Goal: Information Seeking & Learning: Learn about a topic

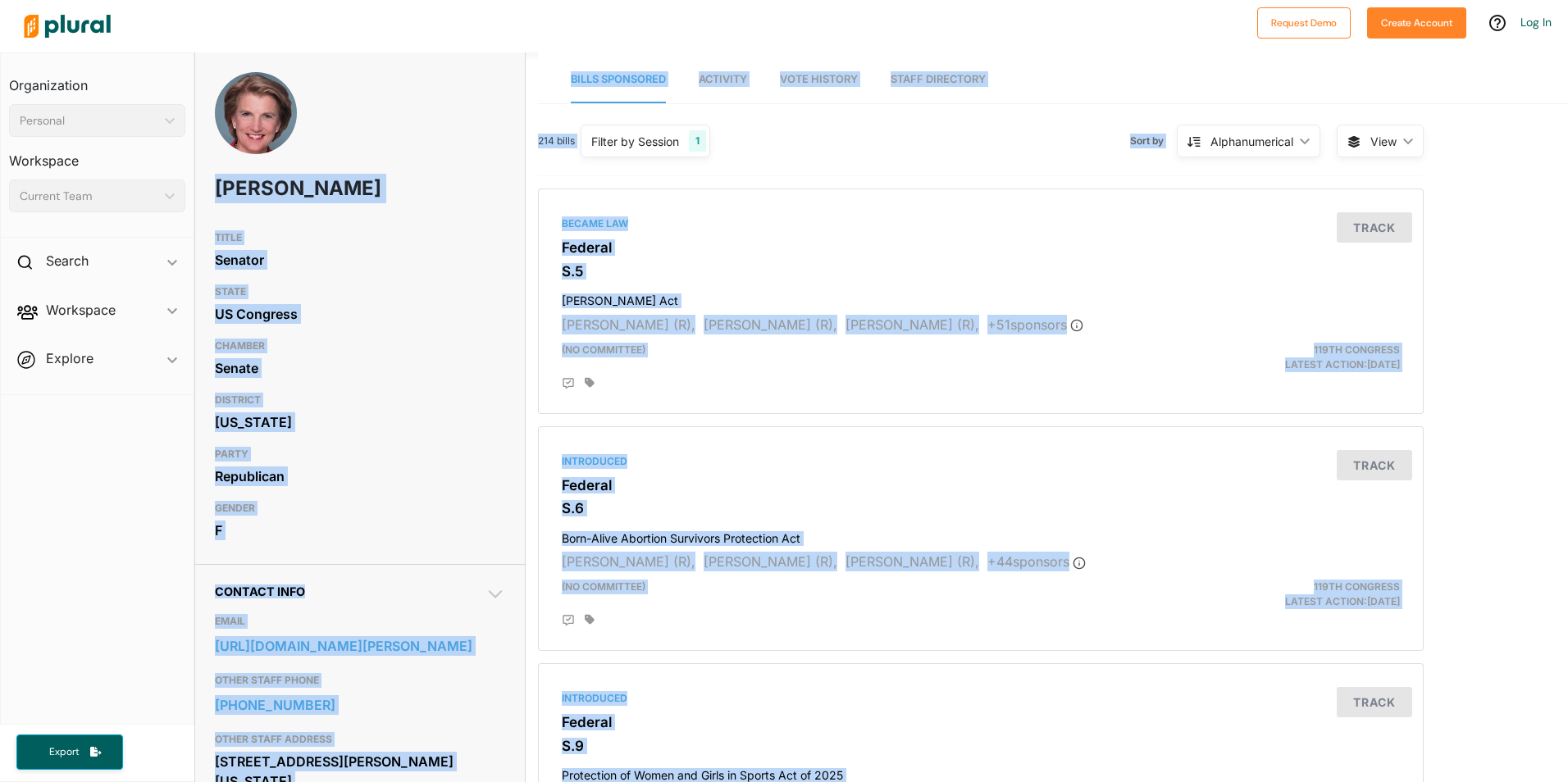
click at [331, 223] on div "Shelley Moore Capito" at bounding box center [360, 147] width 330 height 150
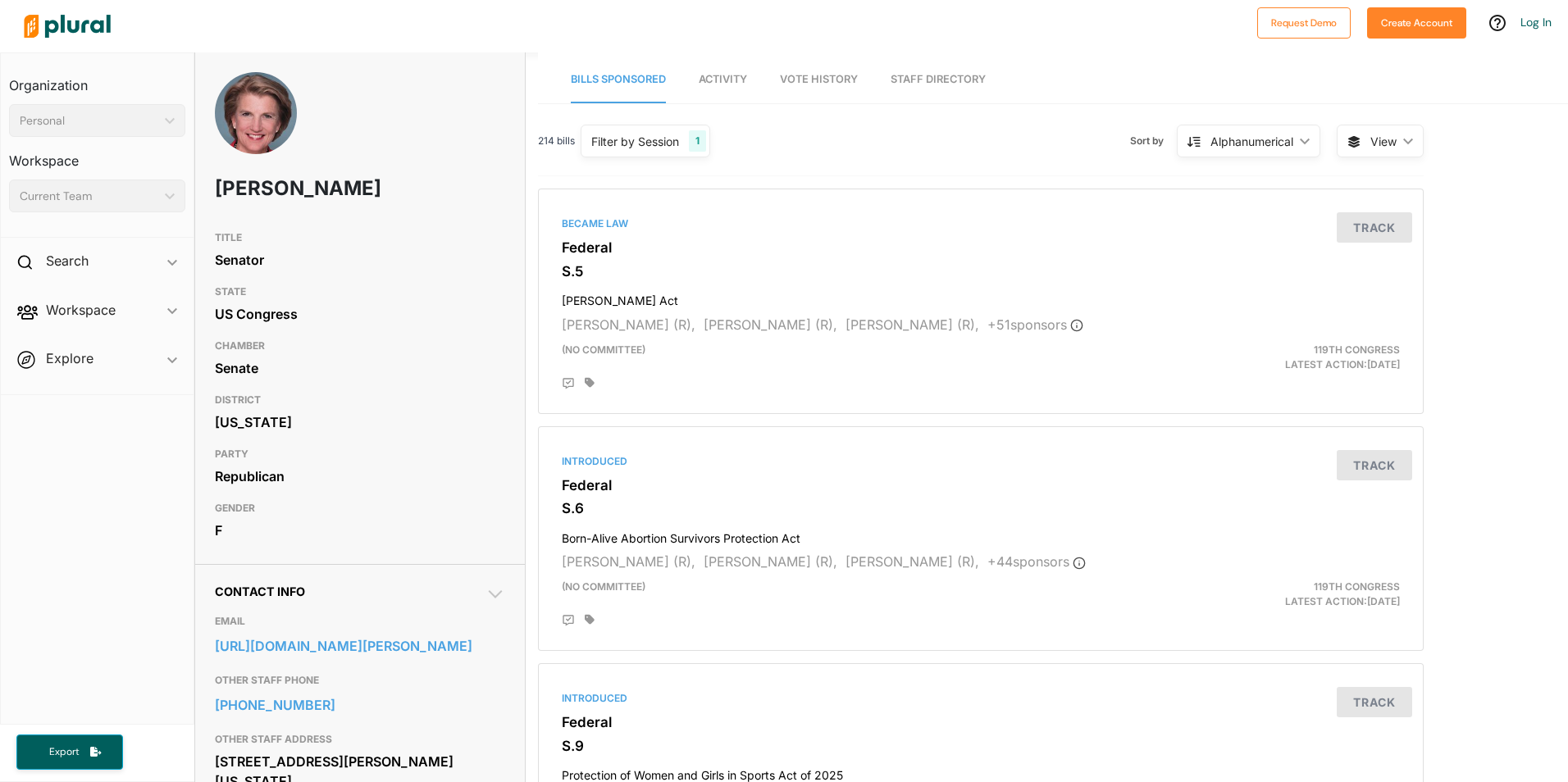
drag, startPoint x: 216, startPoint y: 183, endPoint x: 277, endPoint y: 223, distance: 72.9
click at [277, 213] on h1 "Shelley Moore Capito" at bounding box center [301, 189] width 174 height 50
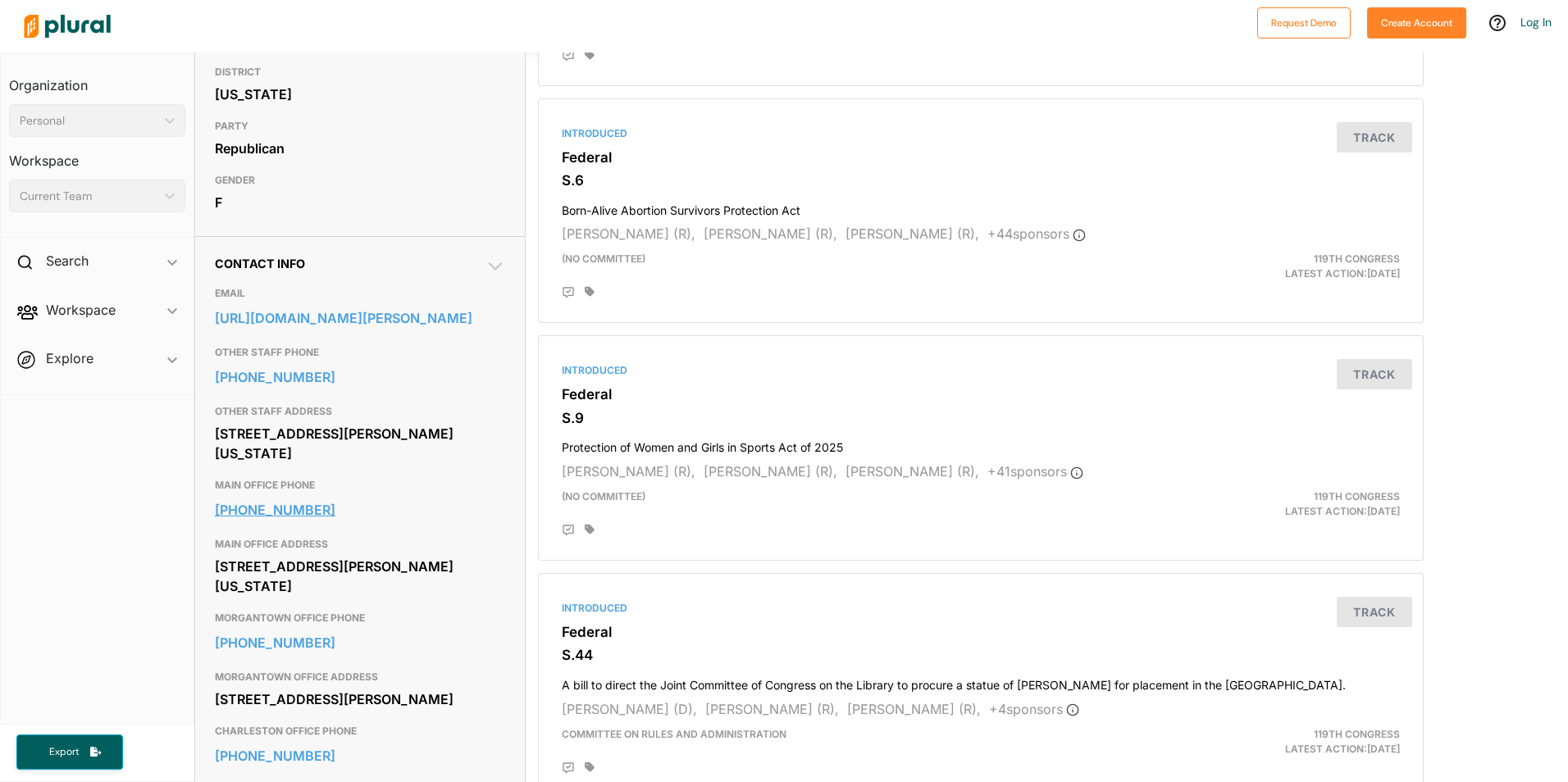
scroll to position [410, 0]
